Goal: Information Seeking & Learning: Learn about a topic

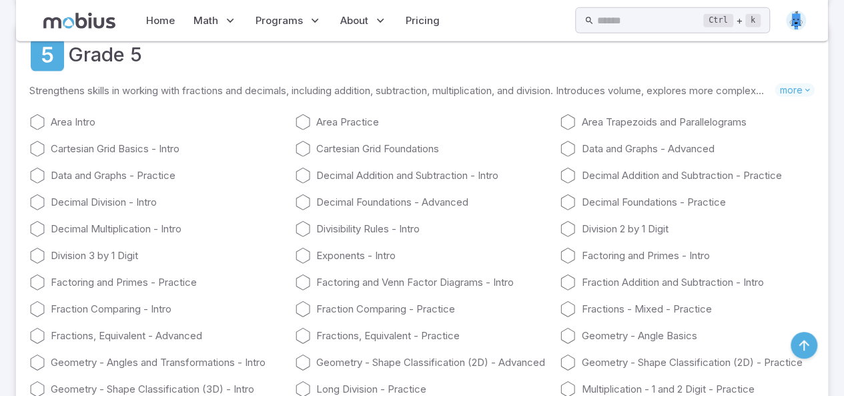
scroll to position [2054, 0]
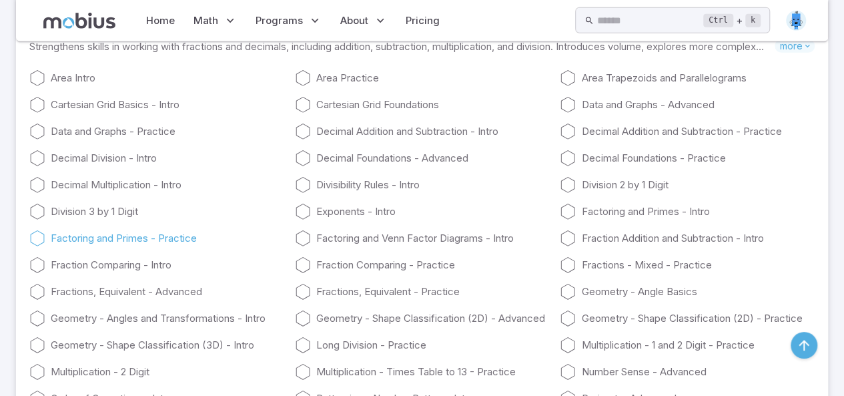
click at [83, 246] on link "Factoring and Primes - Practice" at bounding box center [156, 238] width 255 height 16
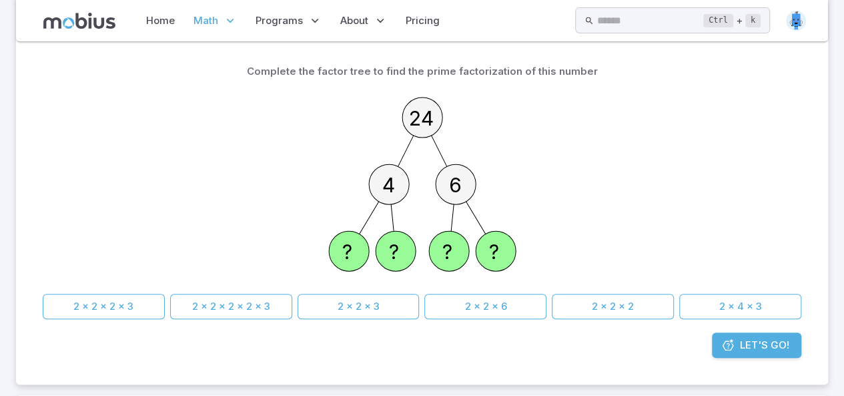
scroll to position [151, 0]
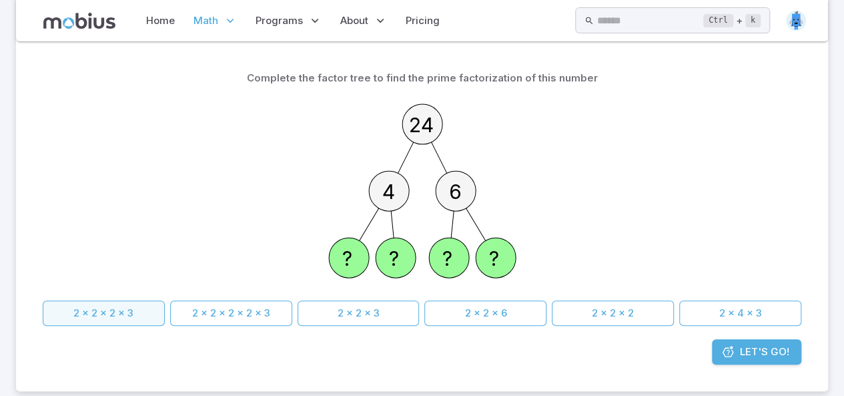
click at [119, 316] on button "2 x 2 x 2 x 3" at bounding box center [104, 312] width 122 height 25
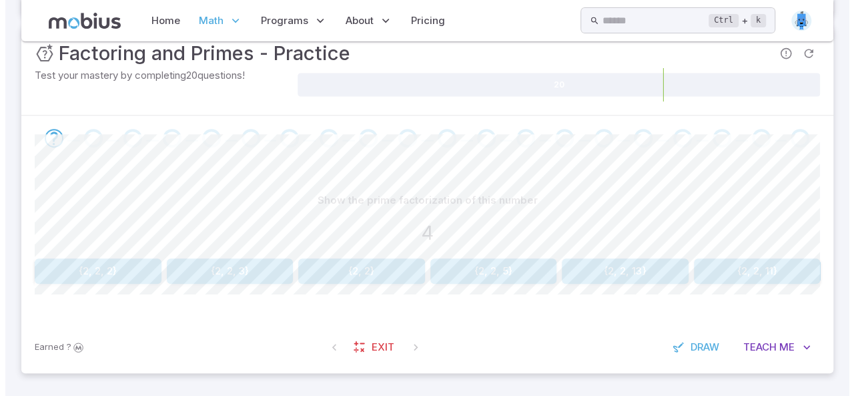
scroll to position [204, 0]
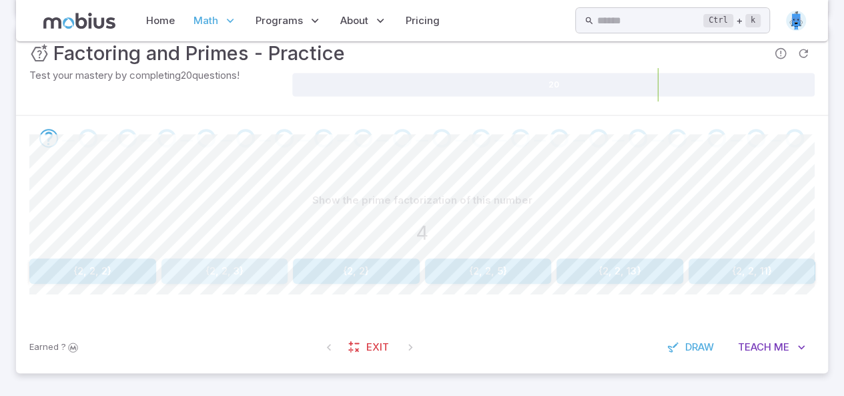
click at [228, 264] on button "{2, 2, 3}" at bounding box center [224, 270] width 127 height 25
click at [367, 350] on span "Exit" at bounding box center [377, 347] width 23 height 15
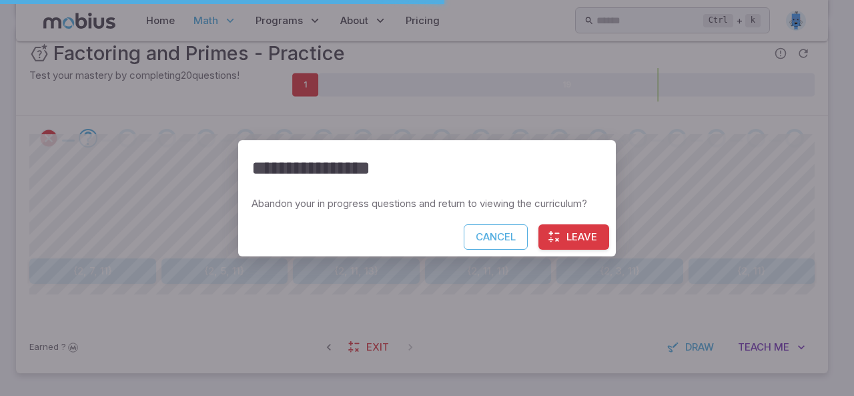
click at [579, 234] on button "Leave" at bounding box center [573, 236] width 71 height 25
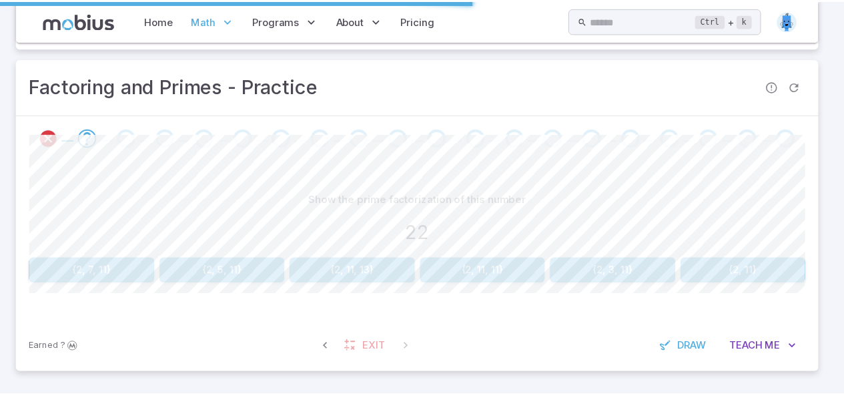
scroll to position [0, 0]
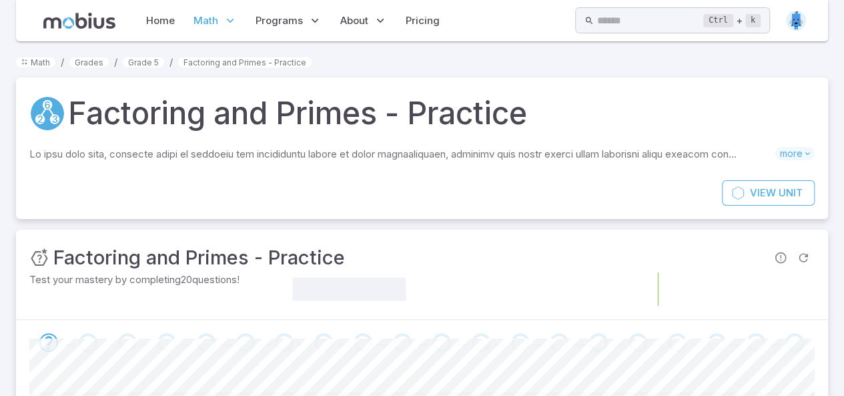
scroll to position [171, 0]
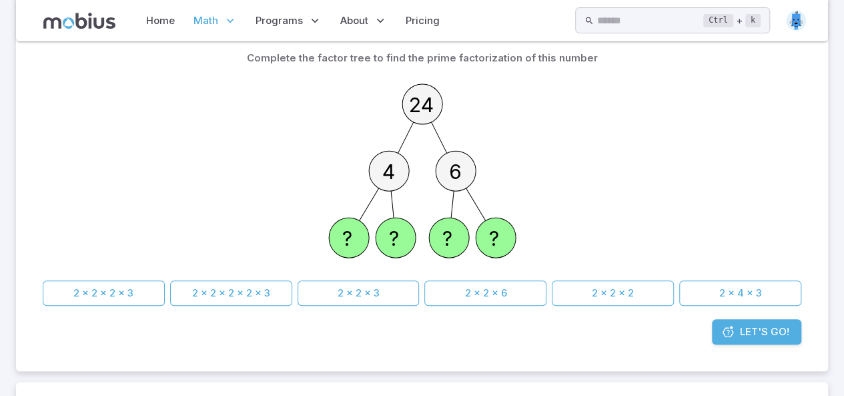
scroll to position [151, 0]
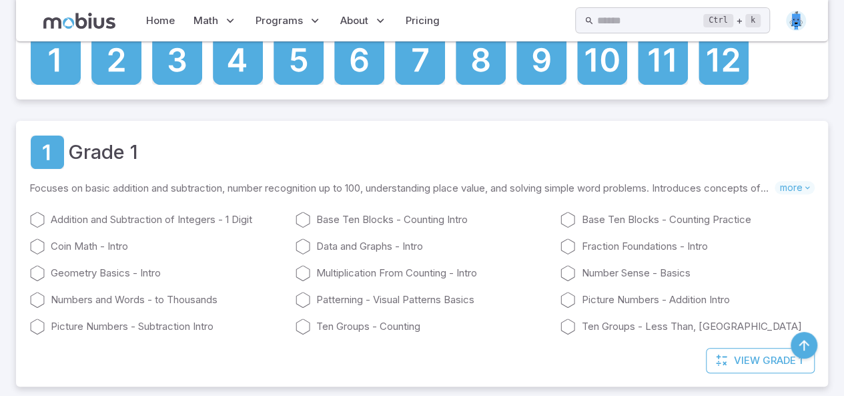
scroll to position [2054, 0]
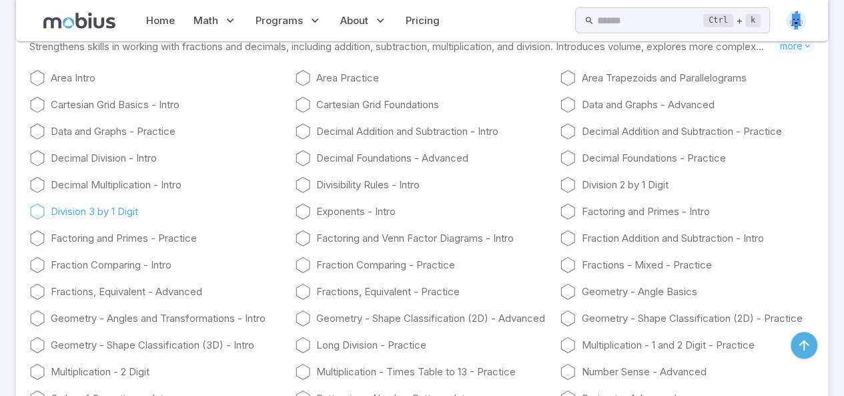
click at [115, 220] on link "Division 3 by 1 Digit" at bounding box center [156, 211] width 255 height 16
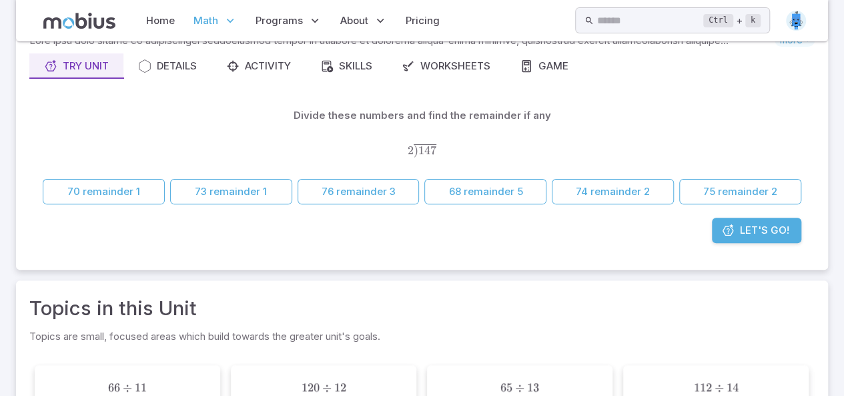
scroll to position [119, 0]
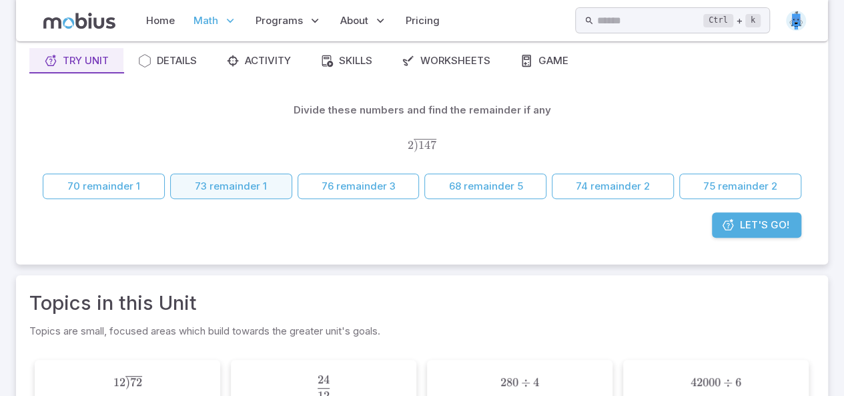
click at [232, 183] on button "73 remainder 1" at bounding box center [231, 185] width 122 height 25
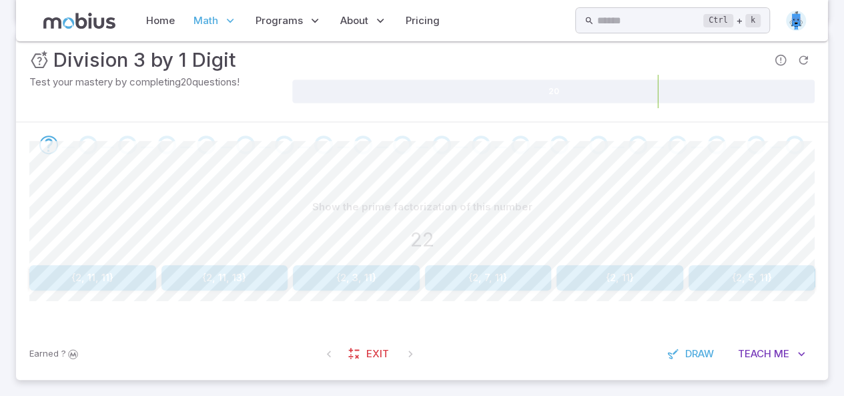
scroll to position [204, 0]
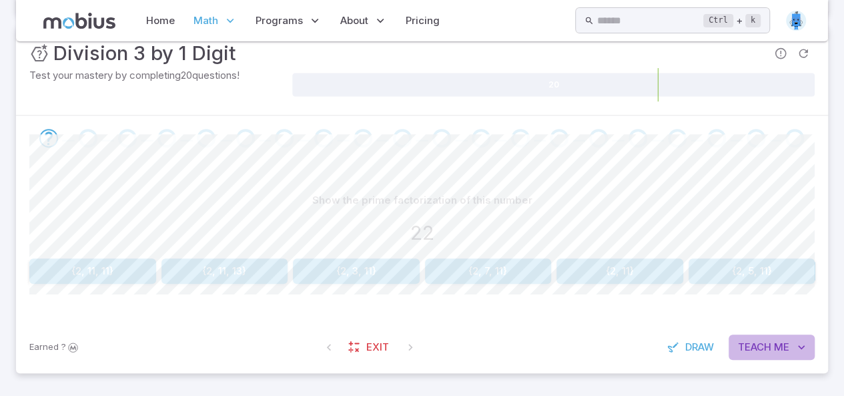
click at [767, 342] on span "Teach" at bounding box center [754, 347] width 33 height 15
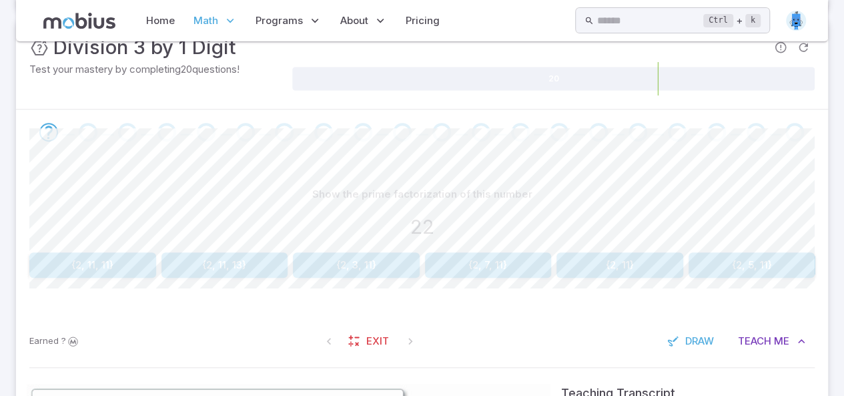
scroll to position [214, 0]
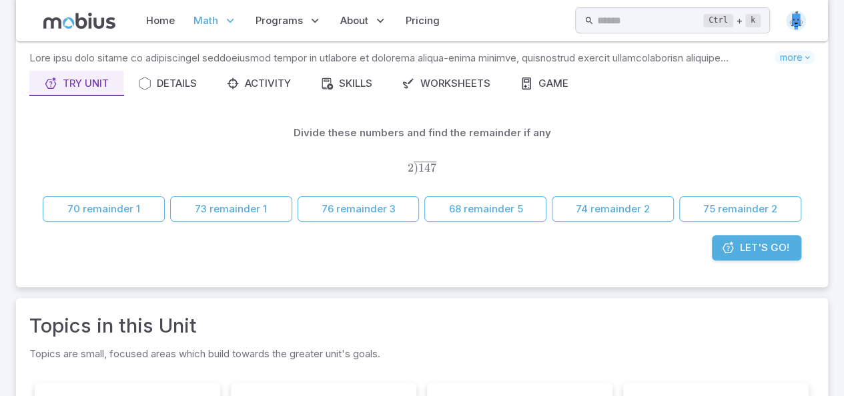
scroll to position [115, 0]
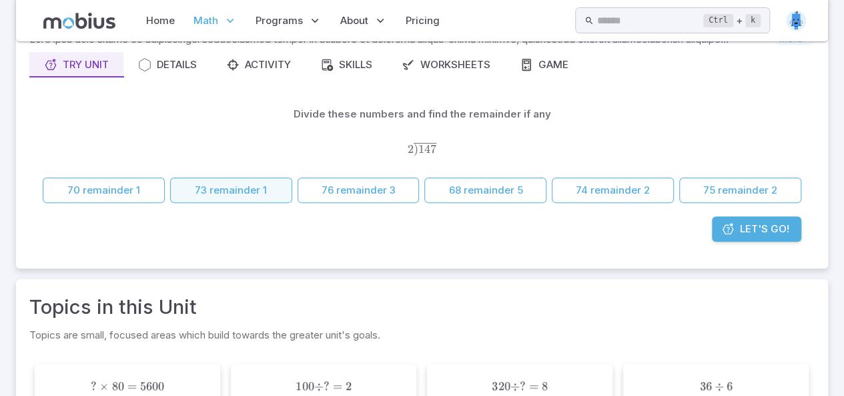
click at [251, 194] on button "73 remainder 1" at bounding box center [231, 189] width 122 height 25
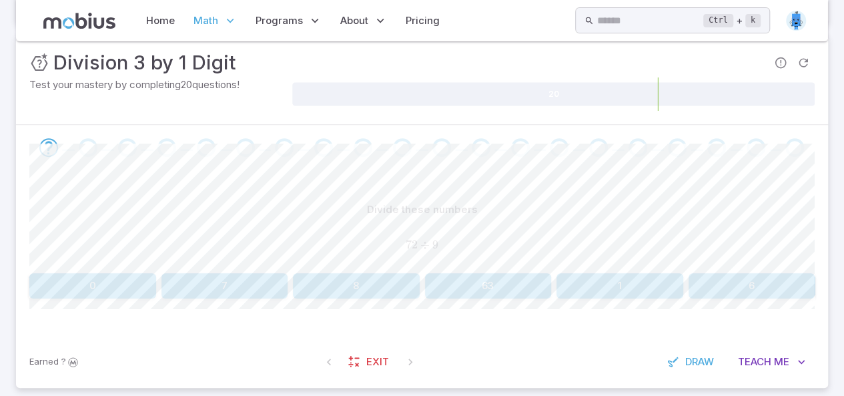
scroll to position [210, 0]
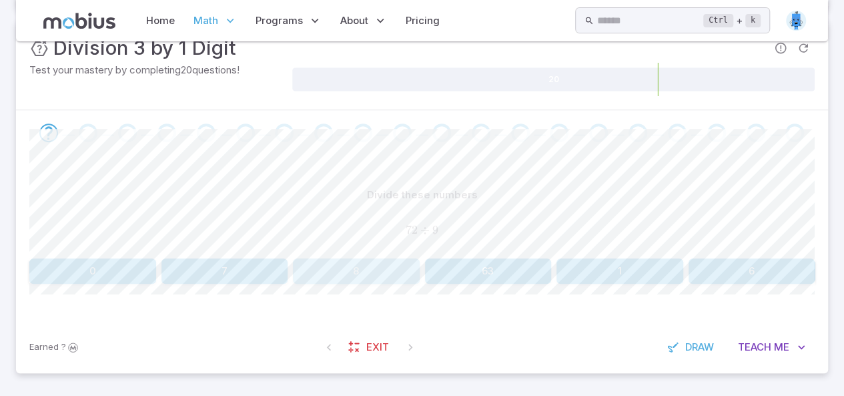
click at [364, 265] on button "8" at bounding box center [356, 270] width 127 height 25
click at [363, 274] on button "10" at bounding box center [356, 270] width 127 height 25
click at [497, 272] on button "8" at bounding box center [488, 270] width 127 height 25
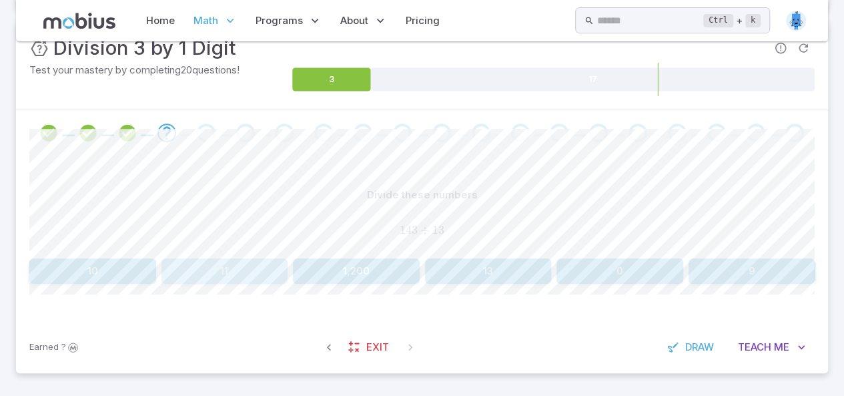
click at [232, 272] on button "11" at bounding box center [224, 270] width 127 height 25
click at [243, 264] on button "3" at bounding box center [224, 270] width 127 height 25
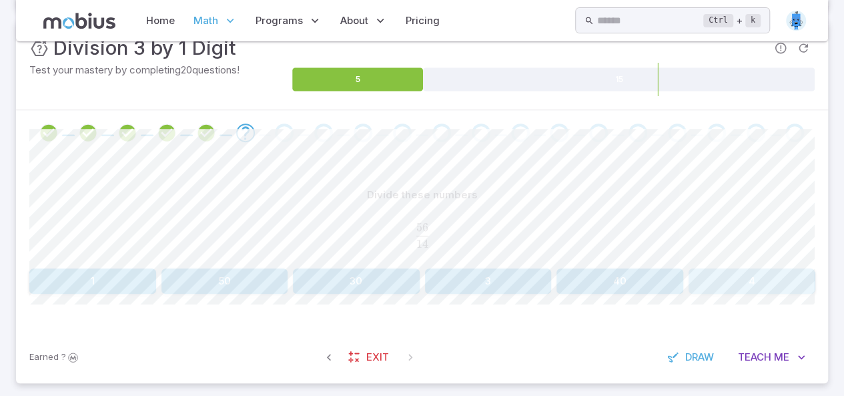
click at [751, 280] on button "4" at bounding box center [752, 280] width 127 height 25
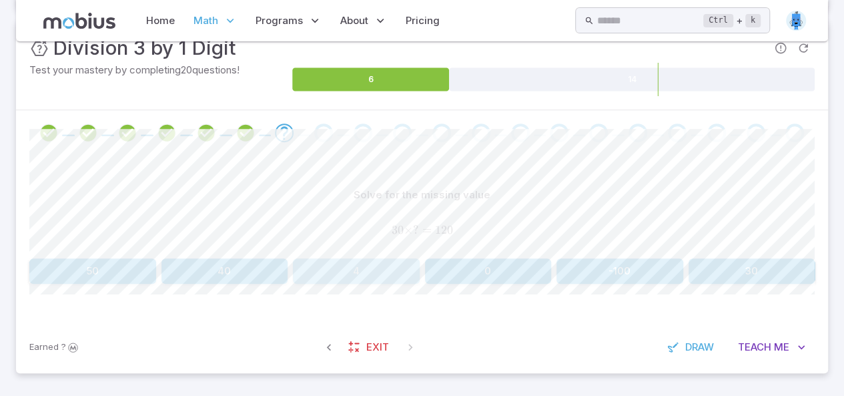
click at [366, 278] on button "4" at bounding box center [356, 270] width 127 height 25
click at [743, 257] on div "Solve for the missing value 1600 ÷ ? = 40 1600 ÷ ? = 40 1600 ÷ ? = 40 4,100 0 4…" at bounding box center [421, 232] width 785 height 101
click at [738, 262] on button "4" at bounding box center [752, 270] width 127 height 25
click at [678, 217] on div "? × 8 = 240 ?\times8 = 240 ? × 8 = 240" at bounding box center [421, 230] width 785 height 35
click at [627, 266] on button "30" at bounding box center [619, 270] width 127 height 25
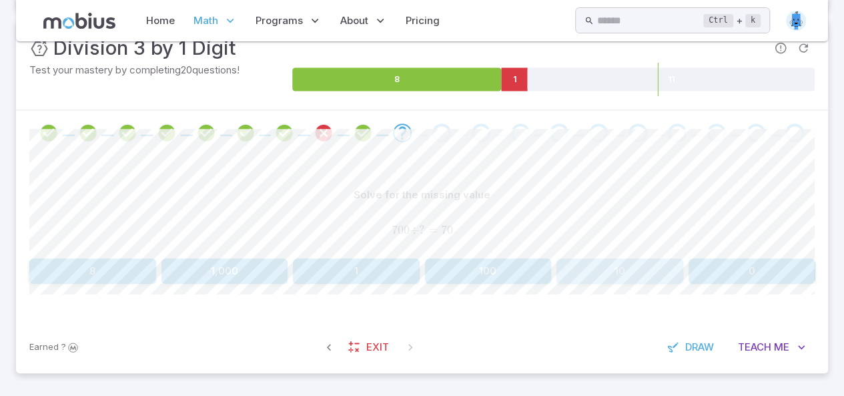
click at [618, 273] on button "10" at bounding box center [619, 270] width 127 height 25
click at [488, 270] on button "11" at bounding box center [488, 270] width 127 height 25
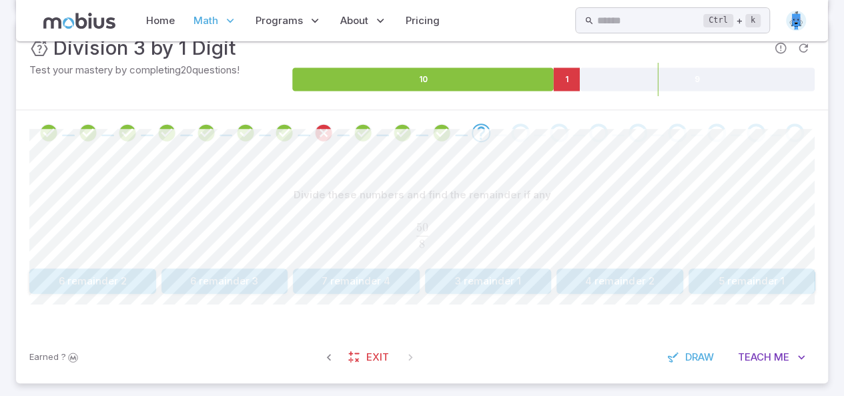
drag, startPoint x: 87, startPoint y: 263, endPoint x: 107, endPoint y: 274, distance: 23.0
click at [107, 274] on div "Divide these numbers and find the remainder if any 50 8 \frac{50}{8} 8 50 ​ 6 r…" at bounding box center [421, 237] width 785 height 111
click at [107, 274] on button "6 remainder 2" at bounding box center [92, 280] width 127 height 25
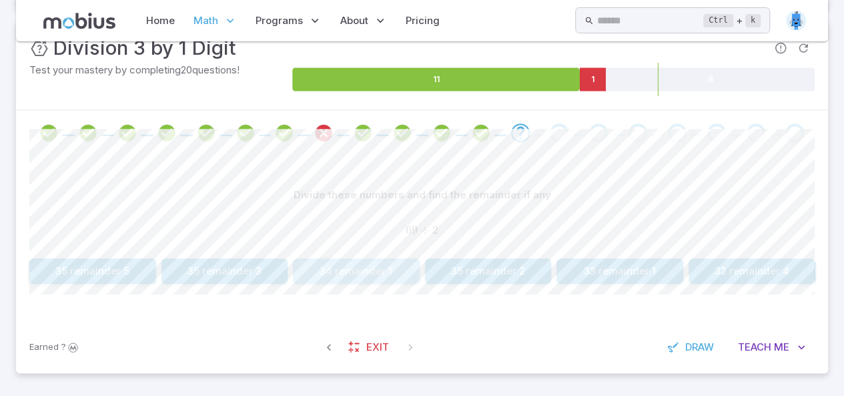
click at [367, 274] on button "34 remainder 1" at bounding box center [356, 270] width 127 height 25
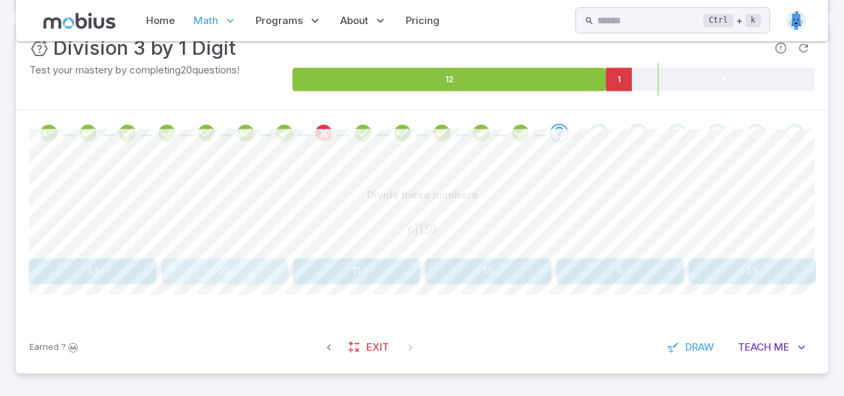
click at [220, 278] on button "25" at bounding box center [224, 270] width 127 height 25
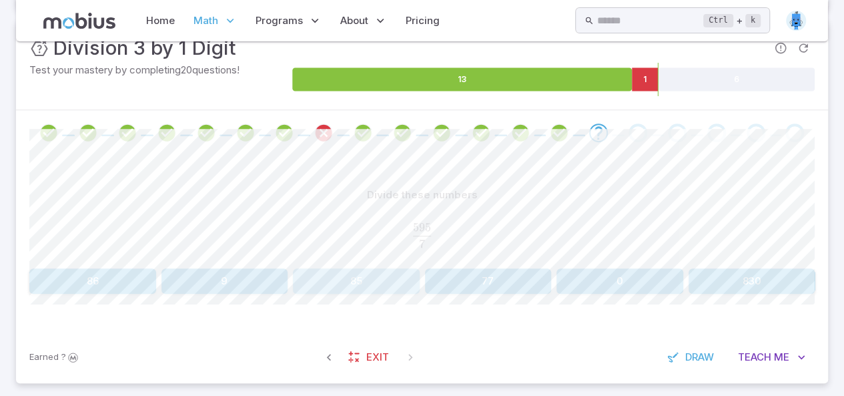
click at [363, 276] on button "85" at bounding box center [356, 280] width 127 height 25
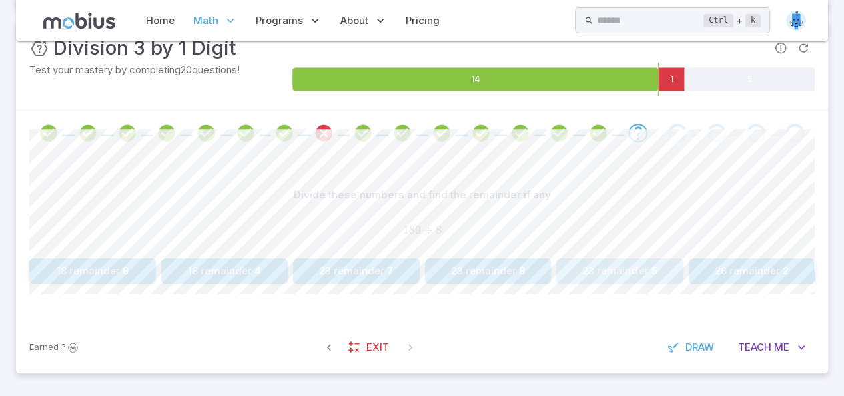
click at [629, 273] on button "23 remainder 5" at bounding box center [619, 270] width 127 height 25
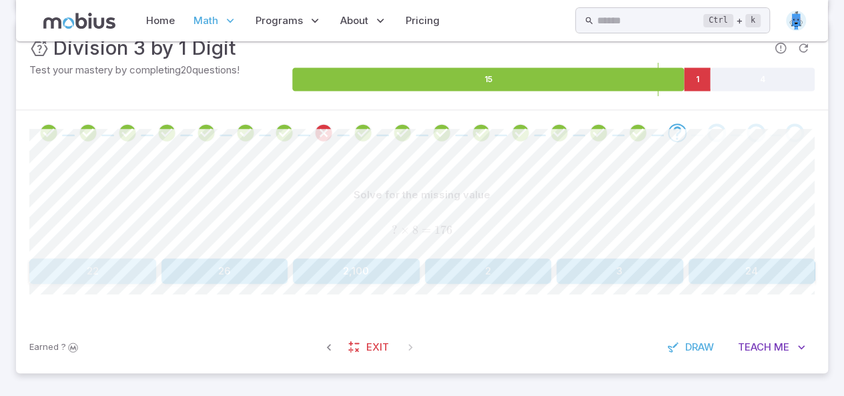
click at [87, 276] on button "22" at bounding box center [92, 270] width 127 height 25
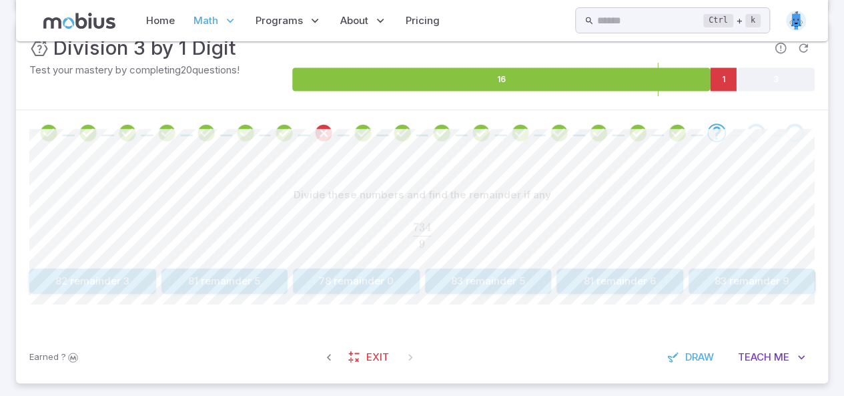
drag, startPoint x: 220, startPoint y: 305, endPoint x: 219, endPoint y: 283, distance: 22.1
click at [219, 283] on div "Divide these numbers and find the remainder if any 734 9 \frac{734}{9} 9 734 ​ …" at bounding box center [421, 242] width 785 height 175
click at [219, 283] on button "81 remainder 5" at bounding box center [224, 280] width 127 height 25
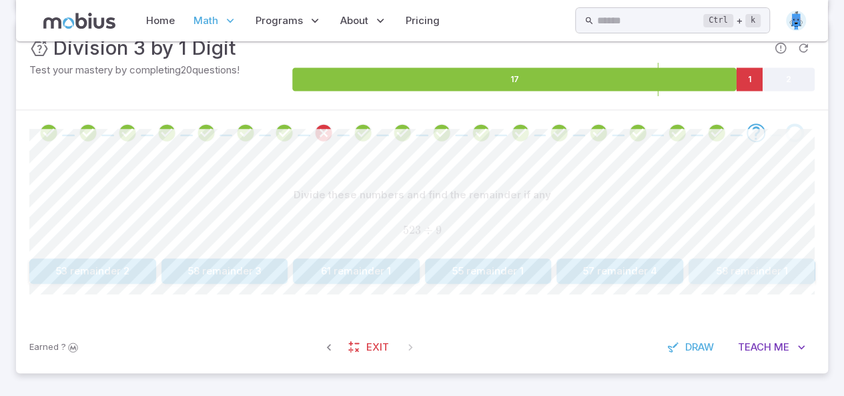
click at [760, 269] on button "58 remainder 1" at bounding box center [752, 270] width 127 height 25
click at [239, 272] on button "33 remainder 7" at bounding box center [224, 270] width 127 height 25
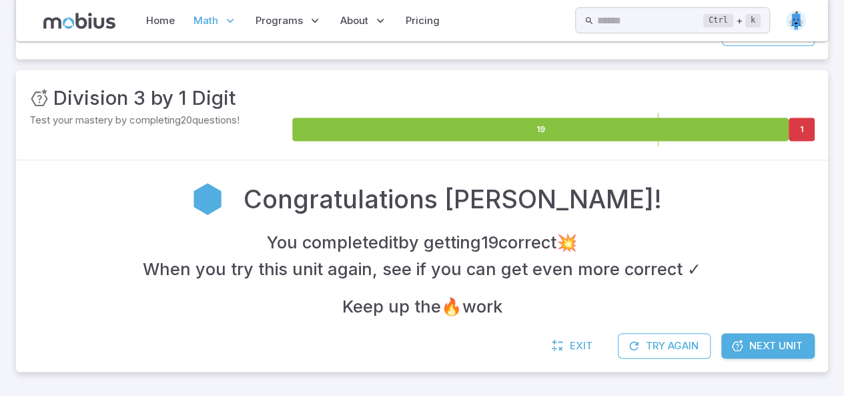
scroll to position [158, 0]
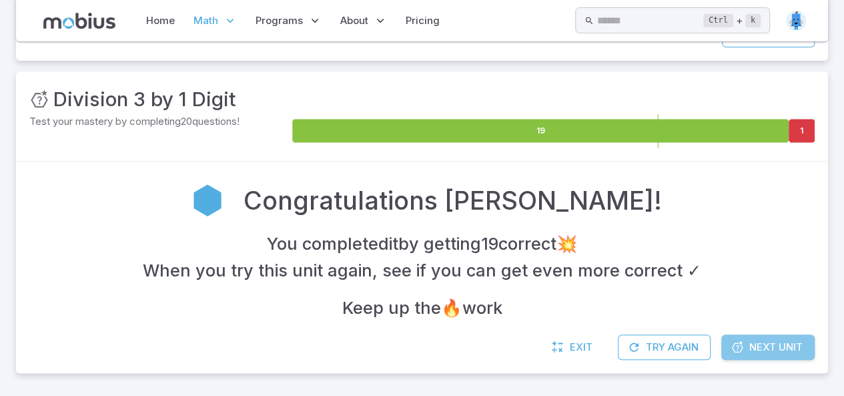
click at [771, 341] on span "Next Unit" at bounding box center [775, 347] width 53 height 15
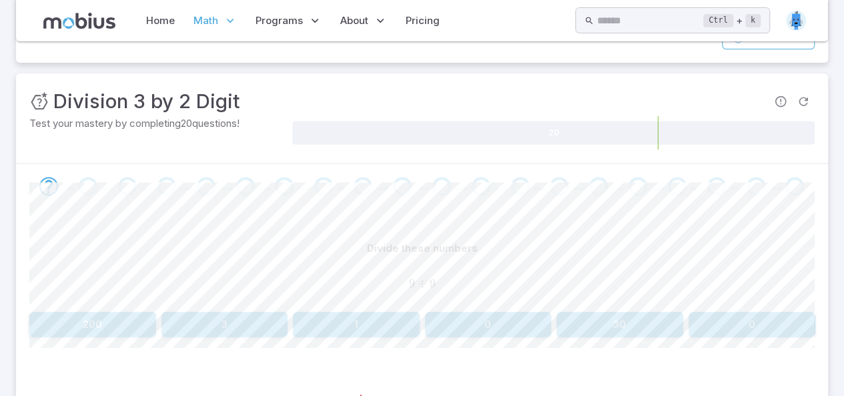
scroll to position [165, 0]
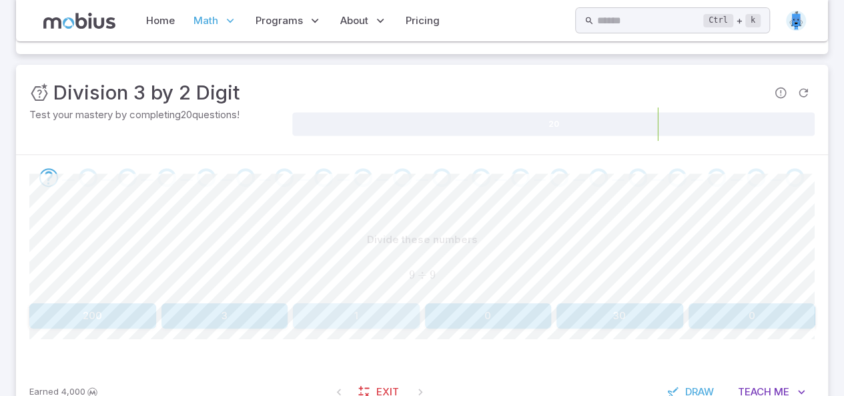
click at [371, 312] on button "1" at bounding box center [356, 315] width 127 height 25
click at [499, 316] on button "8" at bounding box center [488, 315] width 127 height 25
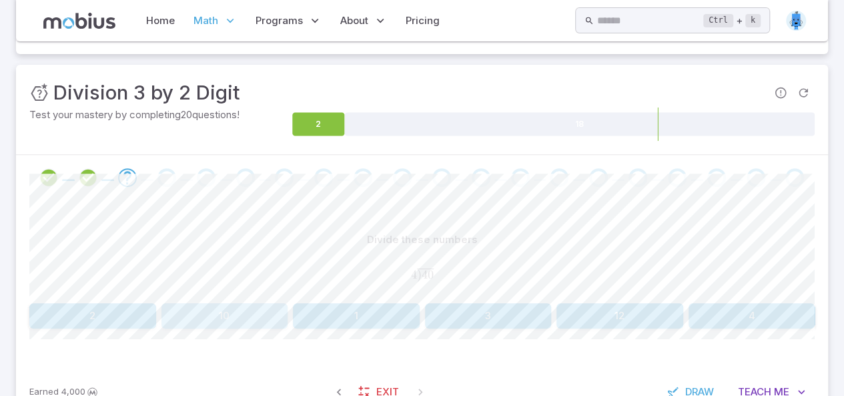
click at [220, 312] on button "10" at bounding box center [224, 315] width 127 height 25
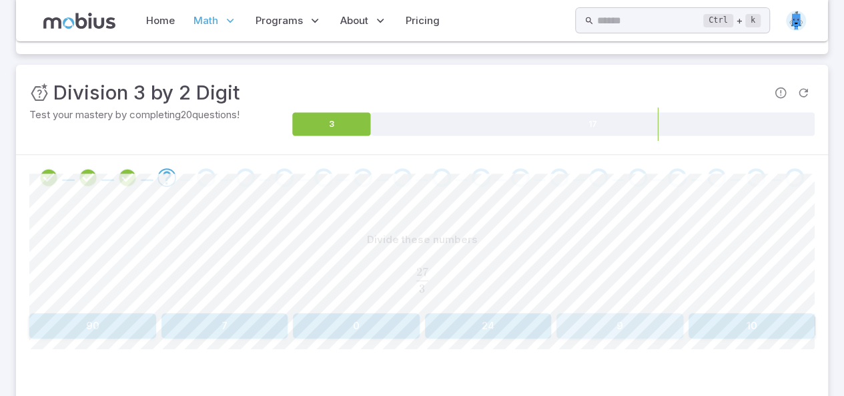
click at [603, 322] on button "9" at bounding box center [619, 325] width 127 height 25
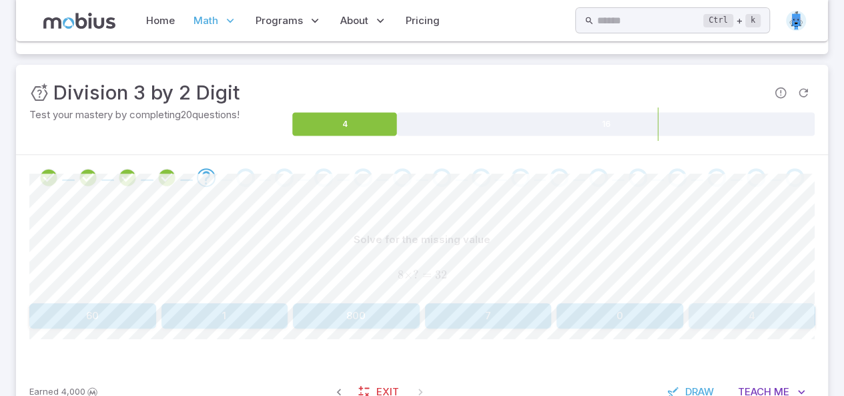
click at [735, 306] on button "4" at bounding box center [752, 315] width 127 height 25
click at [744, 314] on button "19 remainder 0" at bounding box center [752, 315] width 127 height 25
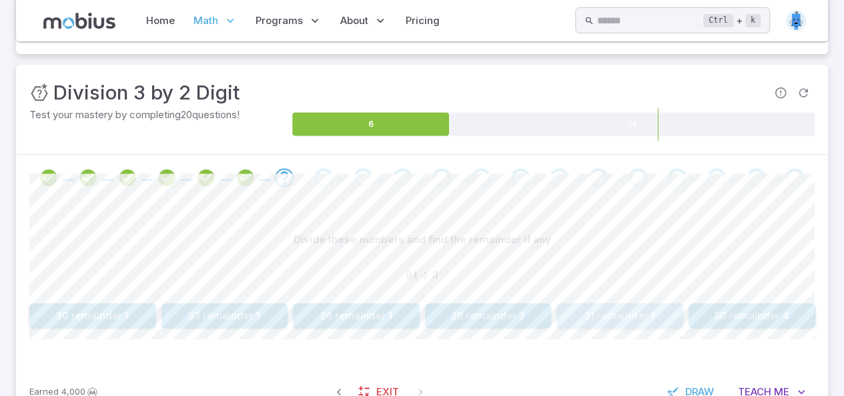
click at [614, 312] on button "31 remainder 1" at bounding box center [619, 315] width 127 height 25
click at [619, 312] on button "83" at bounding box center [619, 315] width 127 height 25
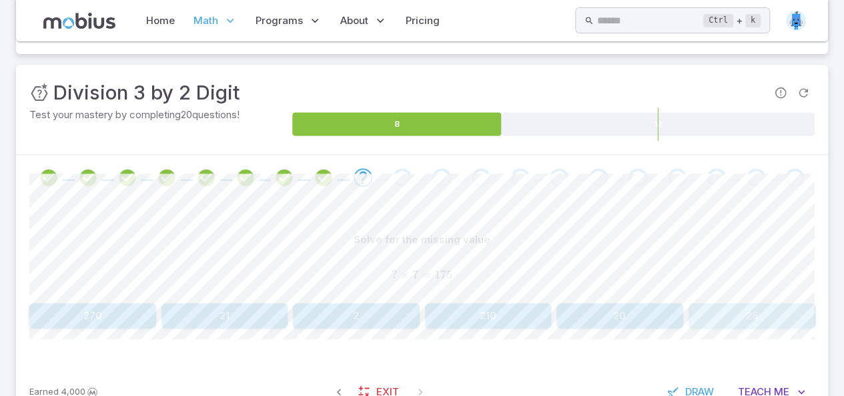
click at [763, 311] on button "25" at bounding box center [752, 315] width 127 height 25
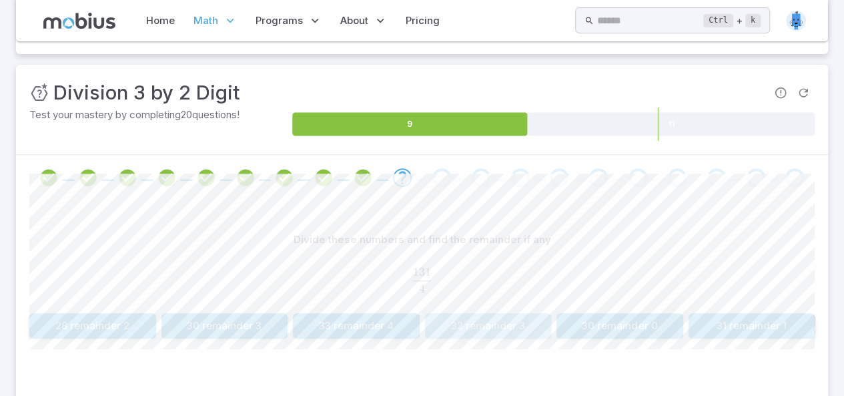
click at [480, 326] on button "32 remainder 3" at bounding box center [488, 325] width 127 height 25
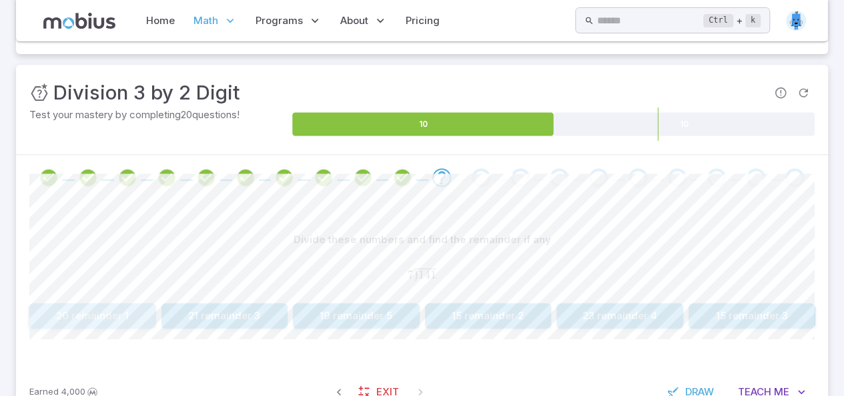
click at [89, 310] on button "20 remainder 1" at bounding box center [92, 315] width 127 height 25
click at [739, 309] on button "48" at bounding box center [752, 315] width 127 height 25
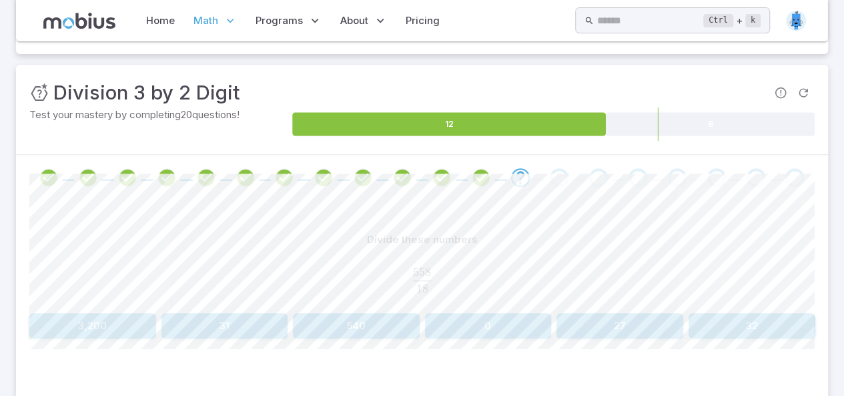
click at [792, 13] on img at bounding box center [796, 21] width 20 height 20
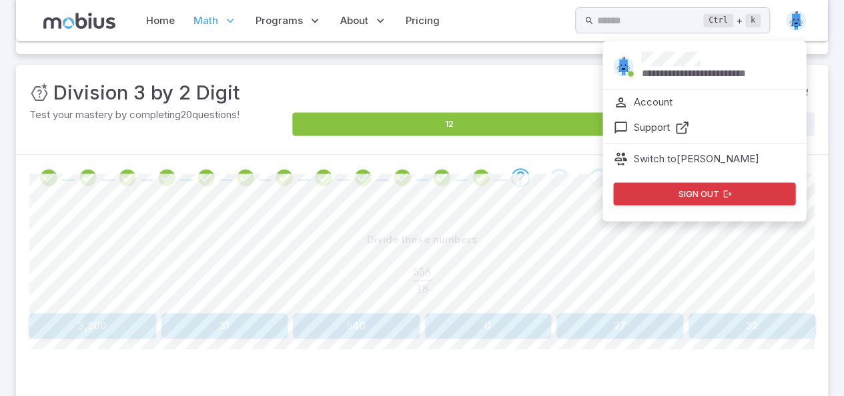
click at [626, 63] on img at bounding box center [624, 66] width 20 height 20
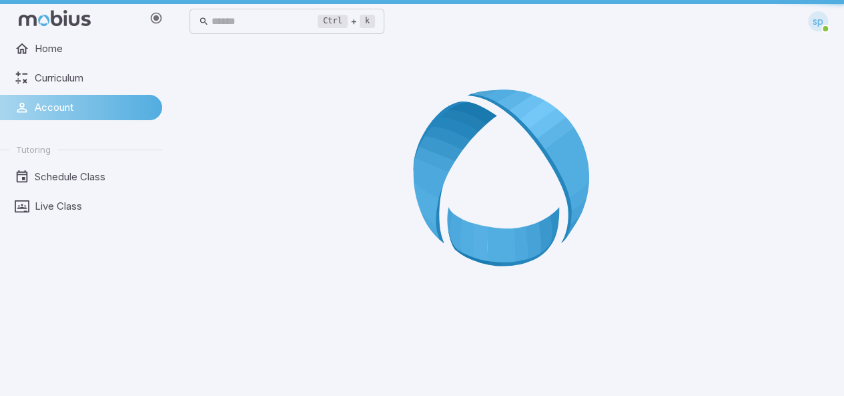
scroll to position [0, 0]
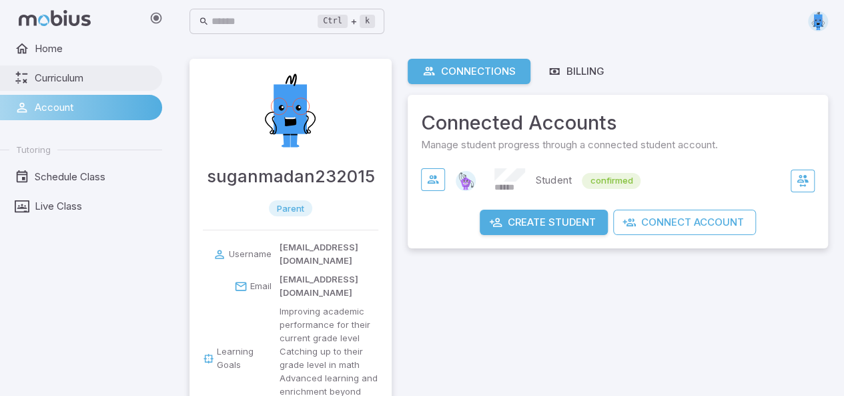
click at [83, 71] on span "Curriculum" at bounding box center [94, 78] width 118 height 15
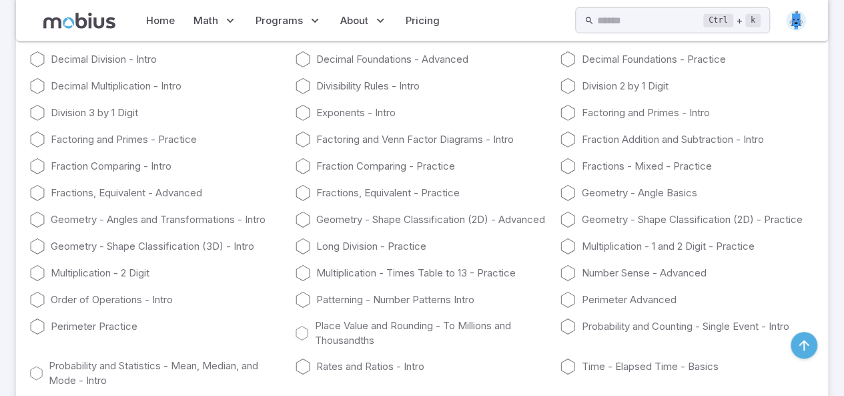
scroll to position [2154, 0]
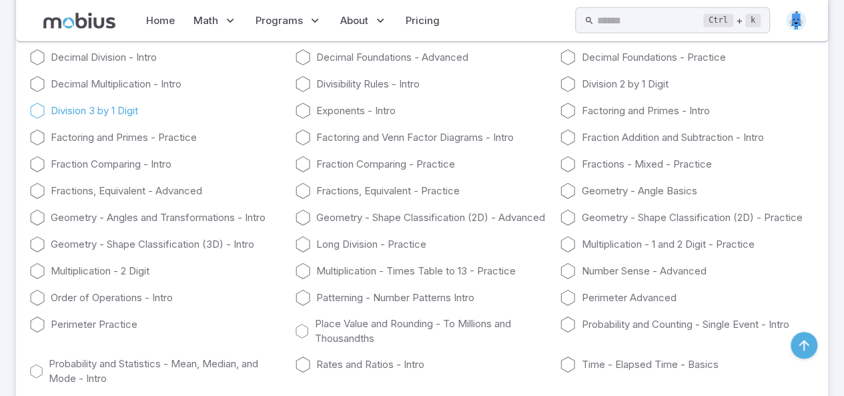
click at [108, 119] on link "Division 3 by 1 Digit" at bounding box center [156, 111] width 255 height 16
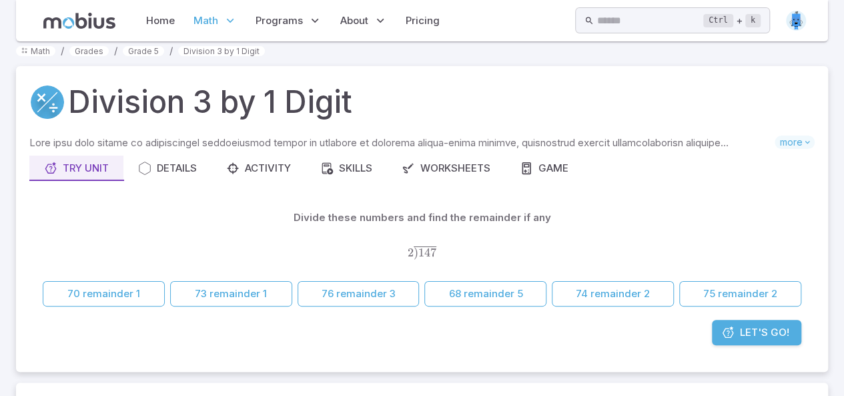
scroll to position [15, 0]
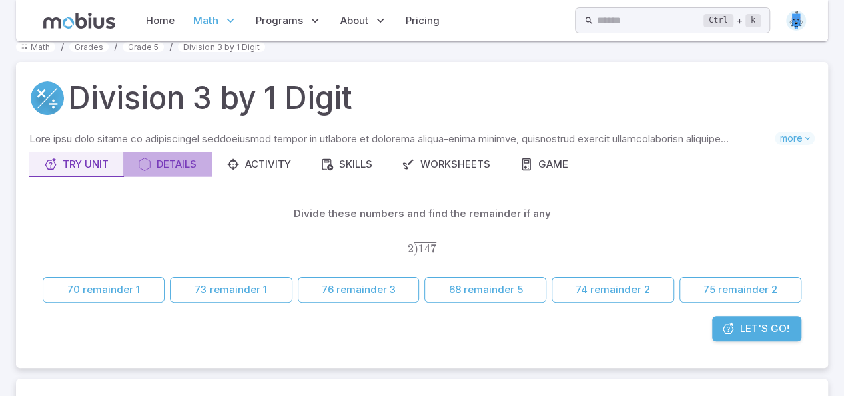
click at [171, 155] on button "Details" at bounding box center [167, 163] width 88 height 25
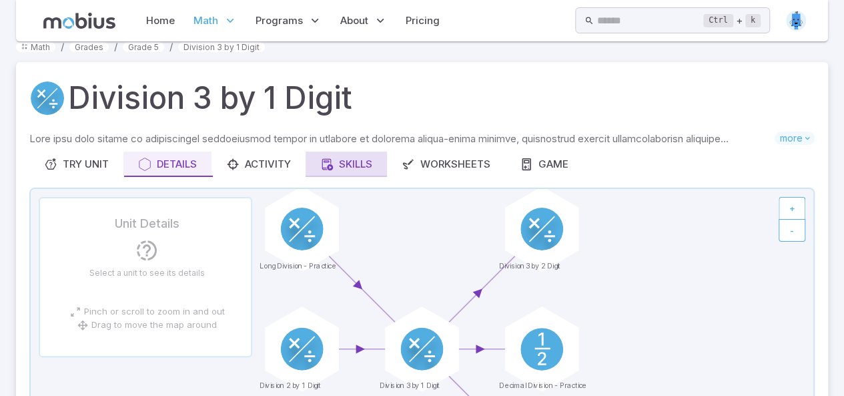
drag, startPoint x: 254, startPoint y: 165, endPoint x: 361, endPoint y: 165, distance: 107.4
click at [361, 165] on div "Try Unit Details Activity Skills Worksheets Game" at bounding box center [421, 163] width 785 height 25
click at [361, 165] on div "Skills" at bounding box center [346, 164] width 52 height 15
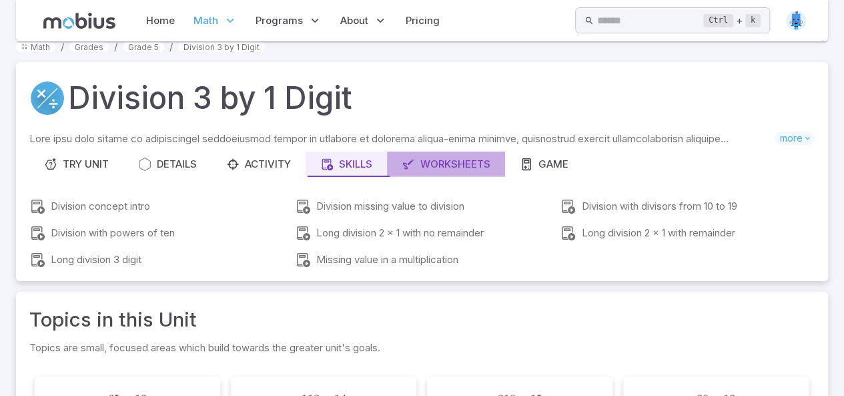
click at [446, 157] on div "Worksheets" at bounding box center [446, 164] width 89 height 15
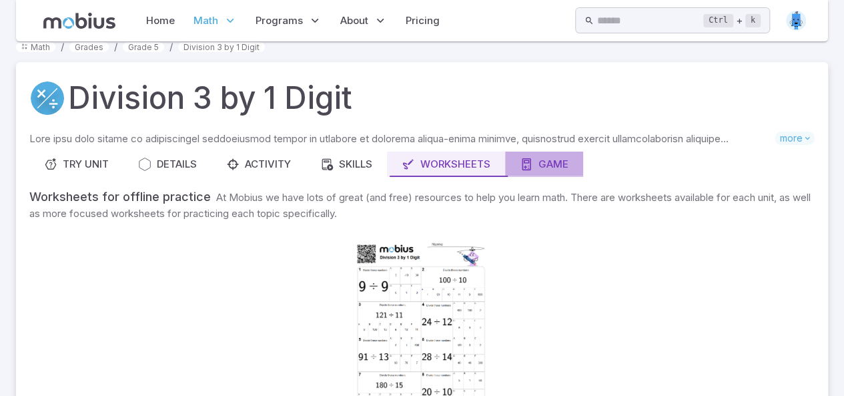
click at [534, 151] on button "Game" at bounding box center [544, 163] width 78 height 25
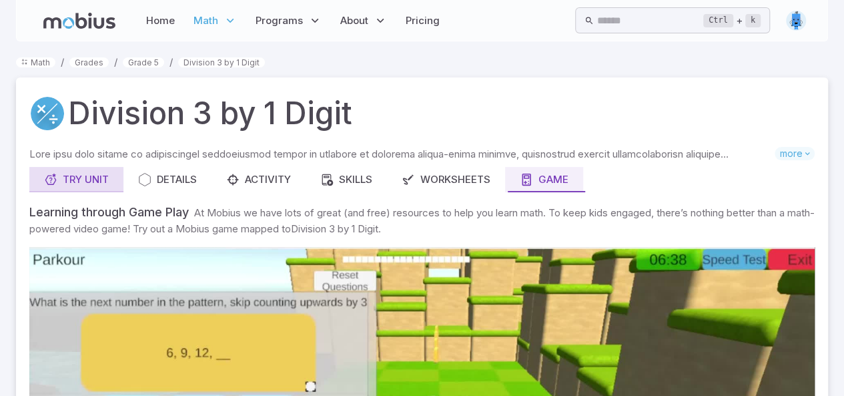
click at [84, 174] on div "Try Unit" at bounding box center [76, 179] width 65 height 15
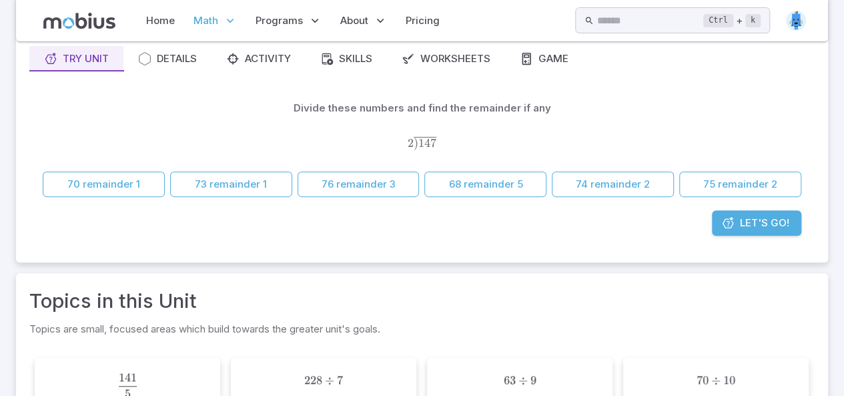
scroll to position [121, 0]
